Goal: Task Accomplishment & Management: Use online tool/utility

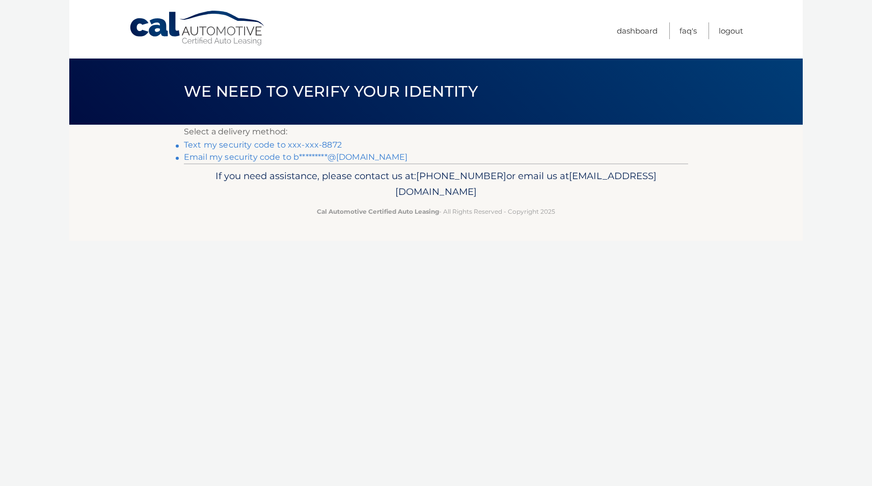
click at [211, 145] on link "Text my security code to xxx-xxx-8872" at bounding box center [263, 145] width 158 height 10
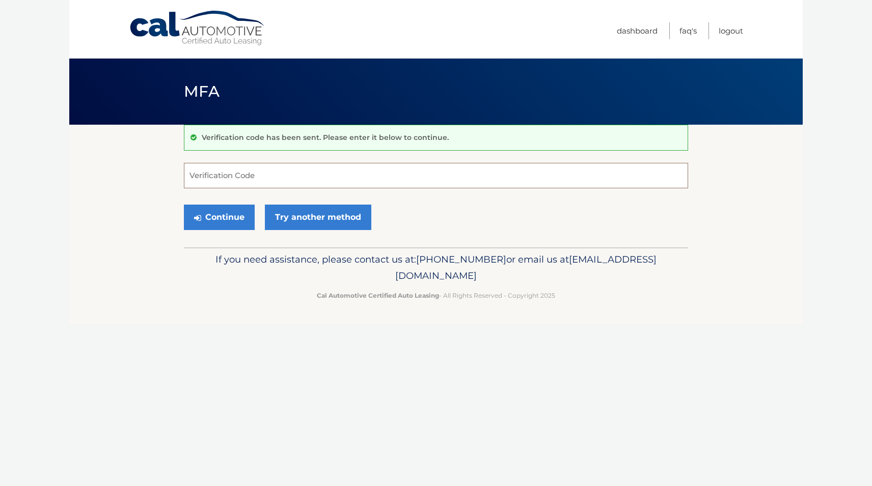
click at [224, 182] on input "Verification Code" at bounding box center [436, 175] width 504 height 25
type input "311085"
drag, startPoint x: 115, startPoint y: 211, endPoint x: 161, endPoint y: 233, distance: 51.0
click at [115, 211] on section "Verification code has been sent. Please enter it below to continue. 311085 Veri…" at bounding box center [435, 186] width 733 height 123
click at [236, 227] on button "Continue" at bounding box center [219, 217] width 71 height 25
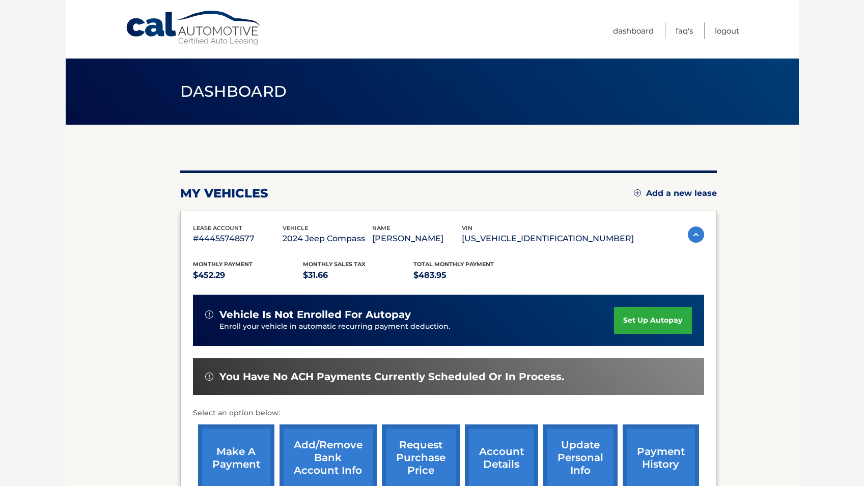
scroll to position [145, 0]
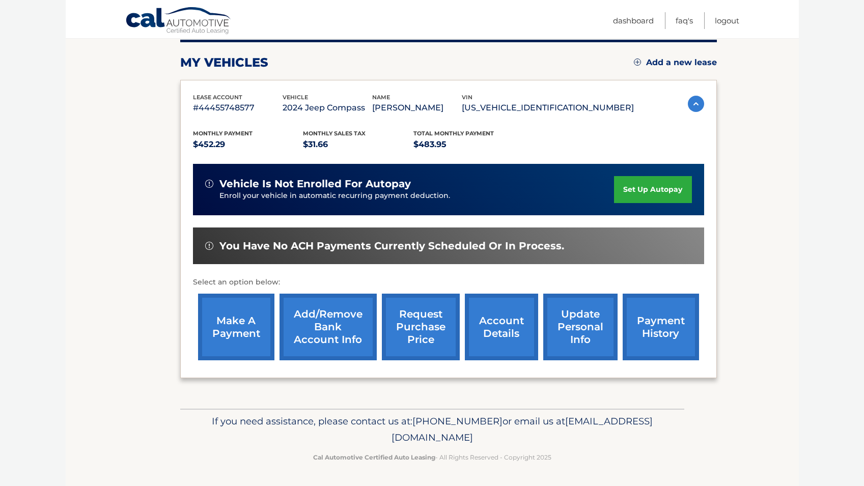
click at [252, 329] on link "make a payment" at bounding box center [236, 327] width 76 height 67
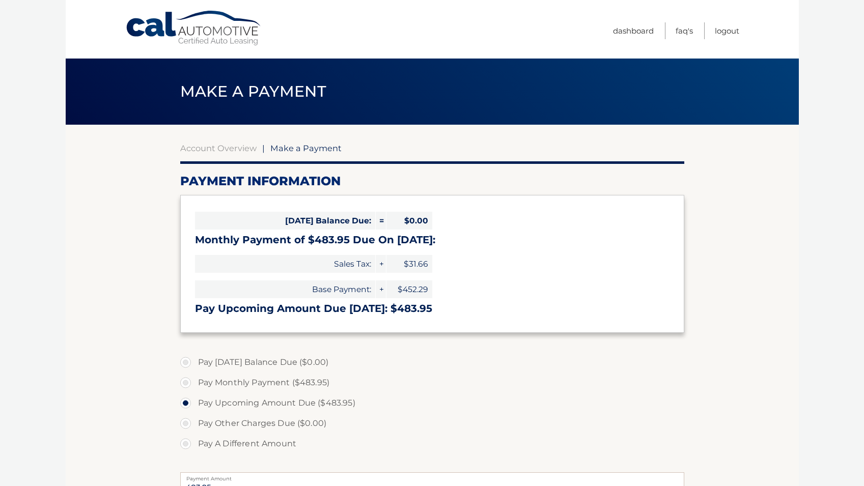
select select "NDk3YzNjOTktYTc5OS00MDM0LWEwZjUtMzliMjk5MDNiYTRi"
drag, startPoint x: 395, startPoint y: 305, endPoint x: 430, endPoint y: 312, distance: 35.2
click at [430, 312] on h3 "Pay Upcoming Amount Due Sep 22: $483.95" at bounding box center [432, 308] width 474 height 13
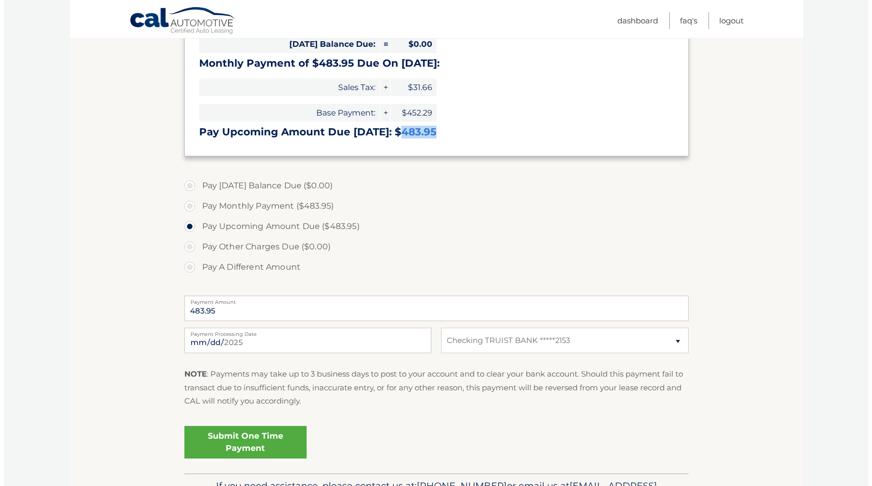
scroll to position [204, 0]
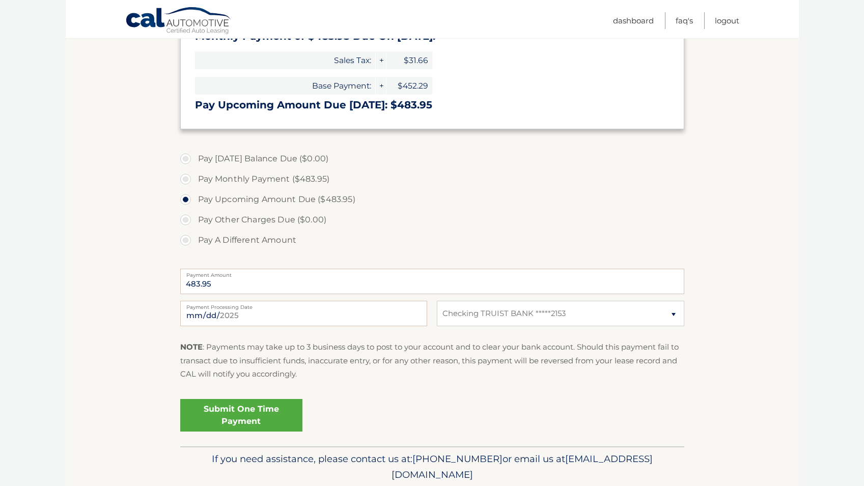
click at [258, 406] on link "Submit One Time Payment" at bounding box center [241, 415] width 122 height 33
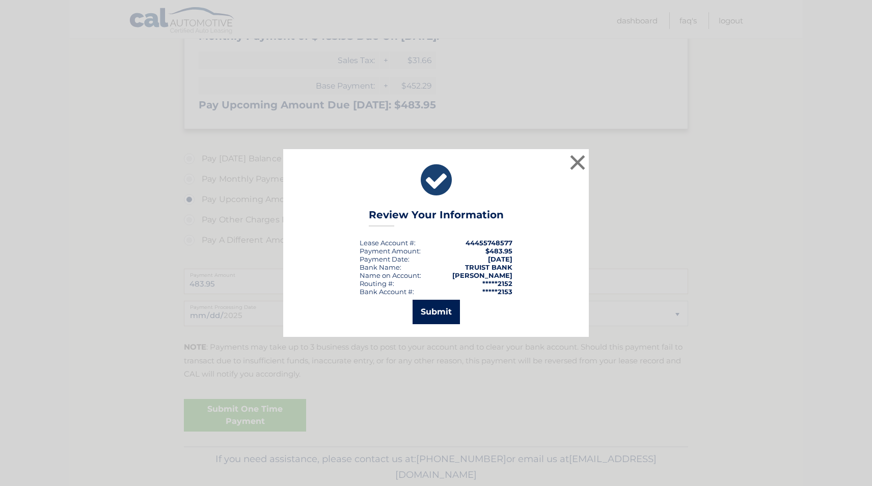
click at [426, 308] on button "Submit" at bounding box center [435, 312] width 47 height 24
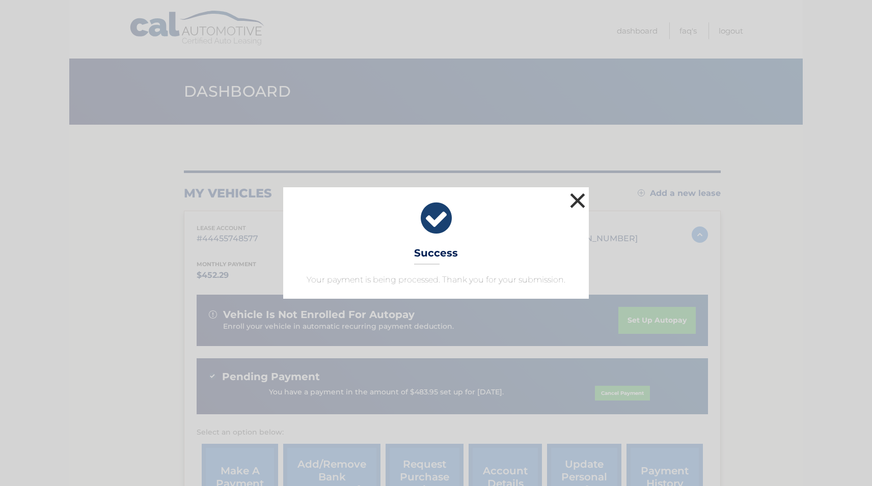
click at [577, 198] on button "×" at bounding box center [577, 200] width 20 height 20
